Goal: Check status: Check status

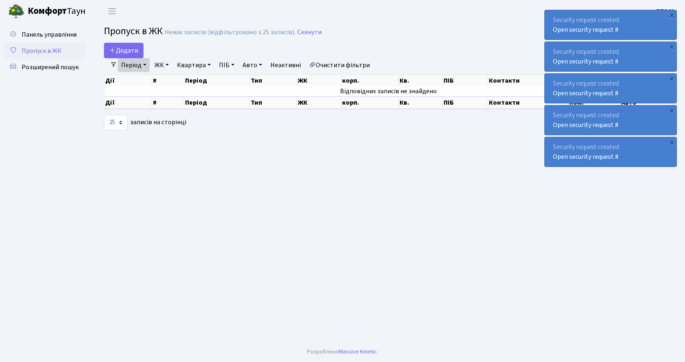
select select "25"
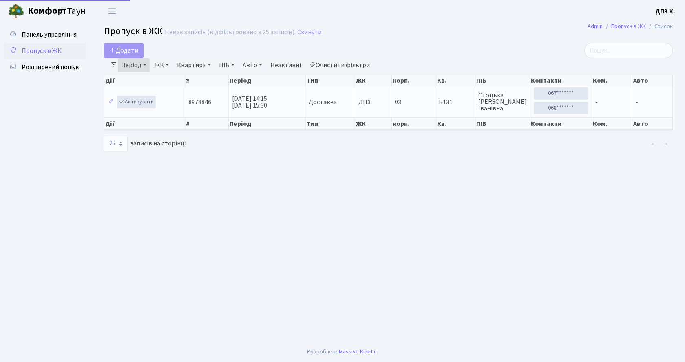
select select "25"
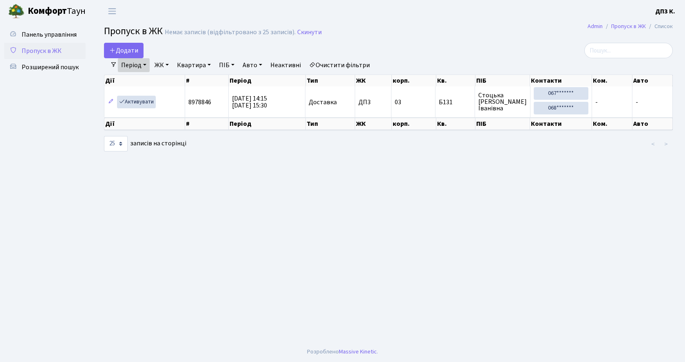
click at [133, 68] on link "Період" at bounding box center [134, 65] width 32 height 14
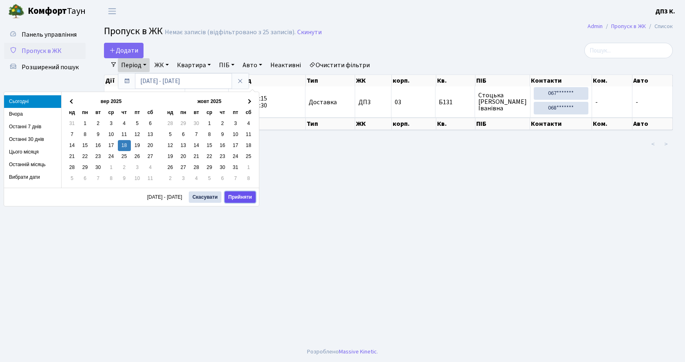
click at [242, 199] on button "Прийняти" at bounding box center [240, 197] width 31 height 11
